Goal: Navigation & Orientation: Understand site structure

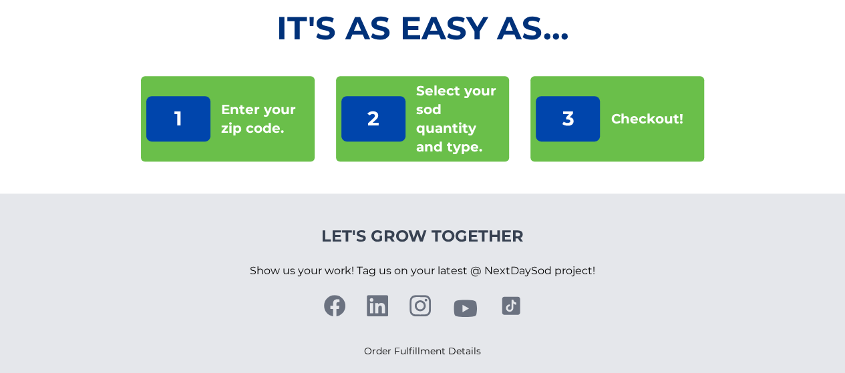
scroll to position [391, 0]
click at [236, 120] on p "Enter your zip code." at bounding box center [265, 118] width 88 height 37
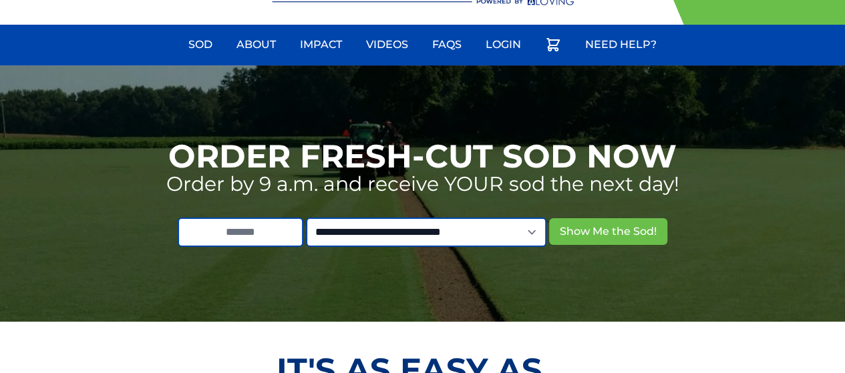
scroll to position [49, 0]
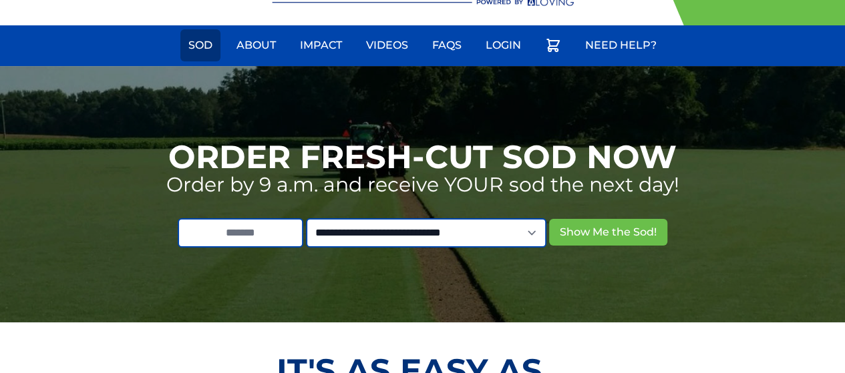
click at [199, 48] on link "Sod" at bounding box center [200, 45] width 40 height 32
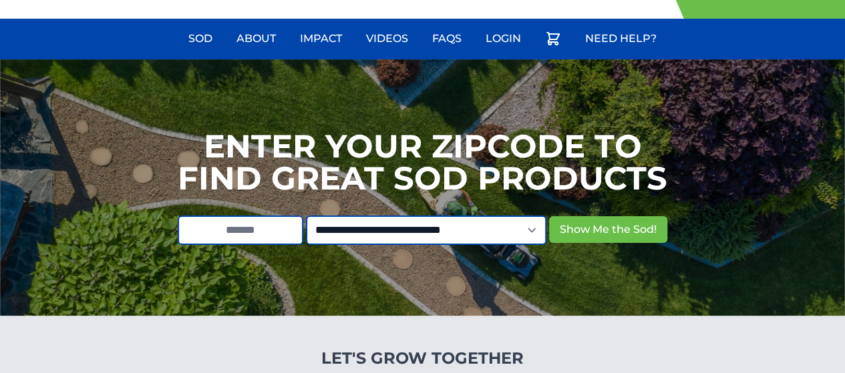
scroll to position [53, 0]
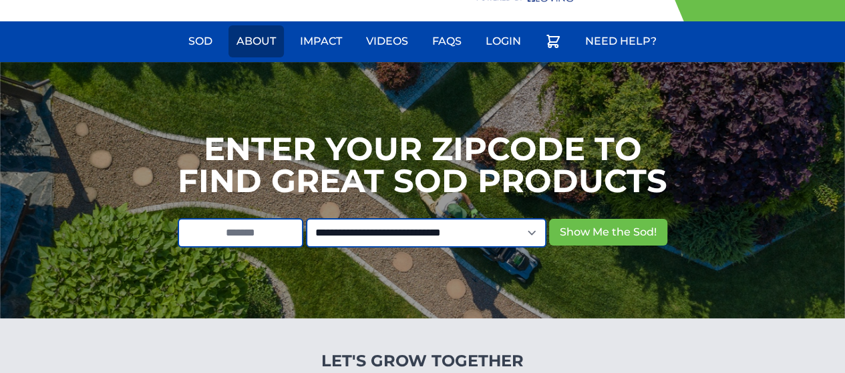
click at [258, 39] on link "About" at bounding box center [255, 41] width 55 height 32
